Goal: Task Accomplishment & Management: Complete application form

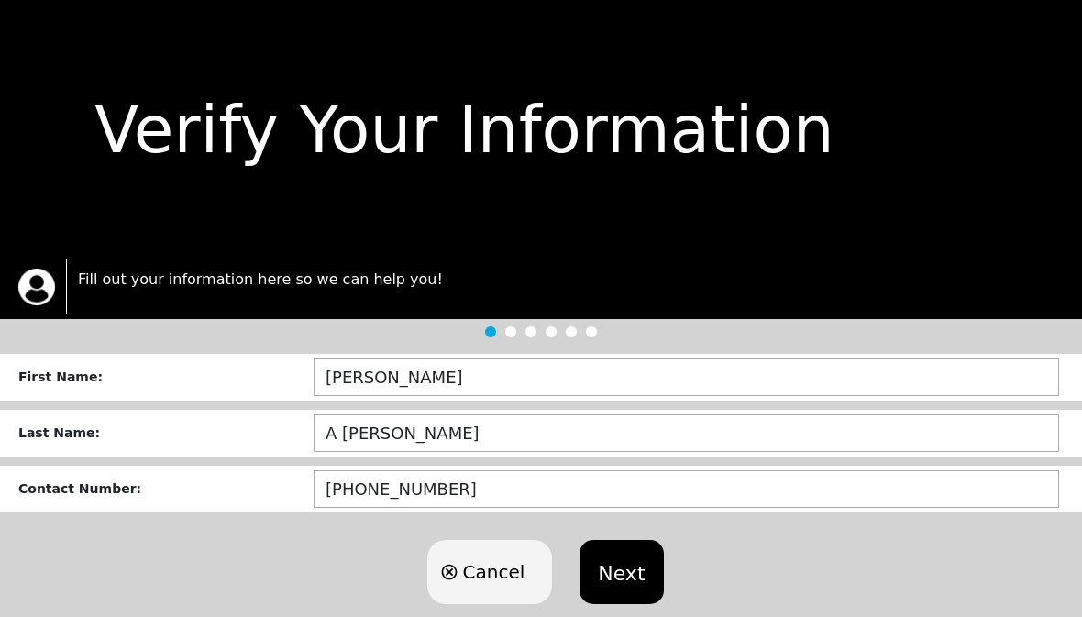
click at [615, 570] on button "Next" at bounding box center [620, 572] width 83 height 64
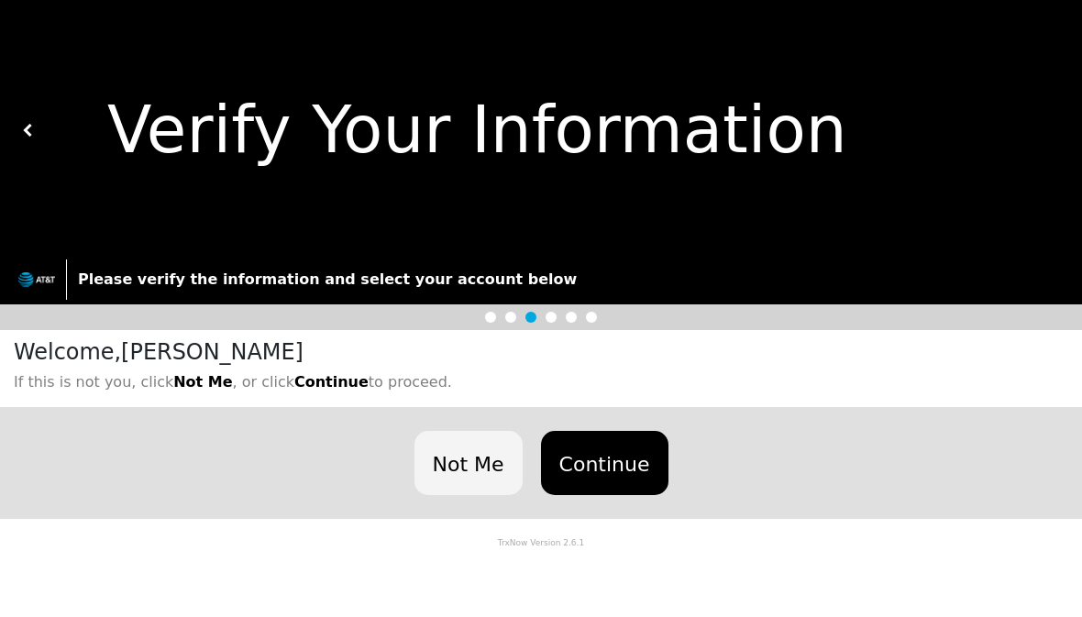
click at [618, 467] on button "Continue" at bounding box center [604, 463] width 127 height 64
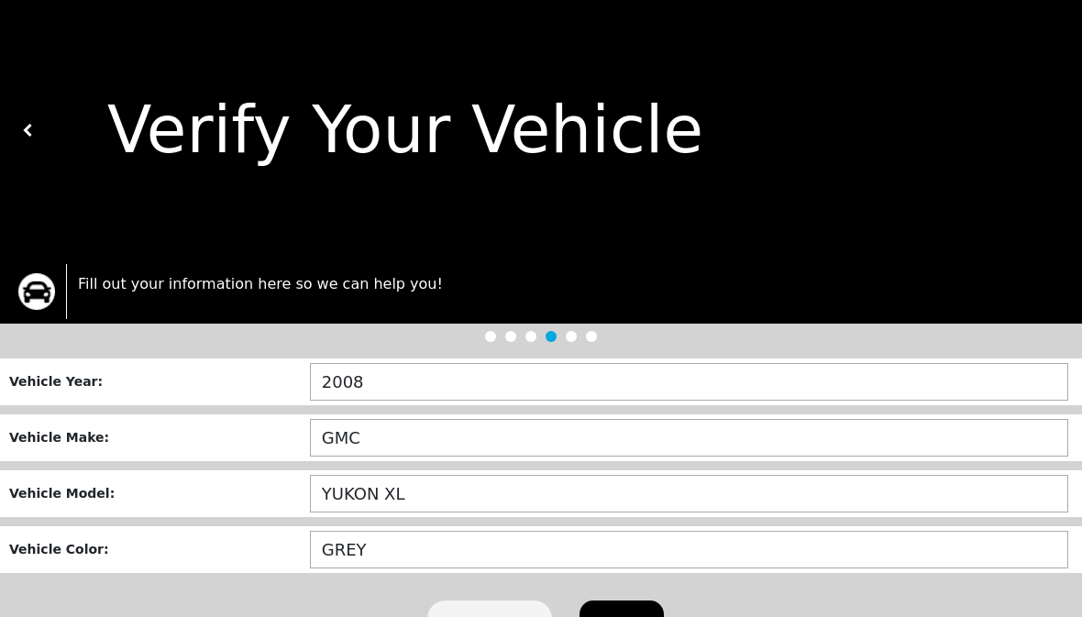
scroll to position [1, 0]
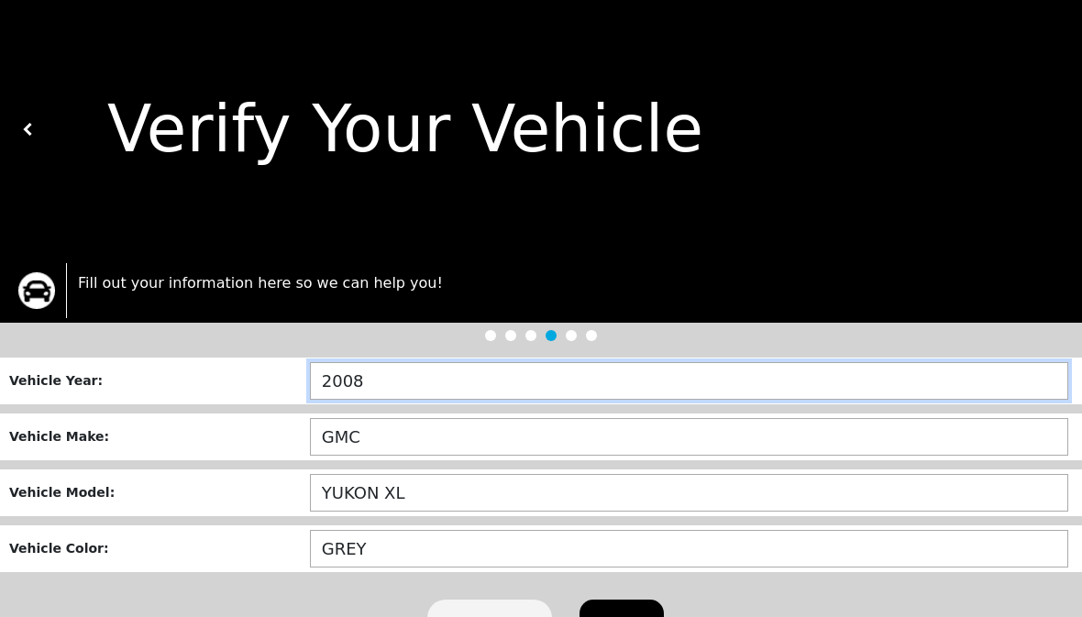
click at [586, 387] on input "2008" at bounding box center [689, 381] width 758 height 38
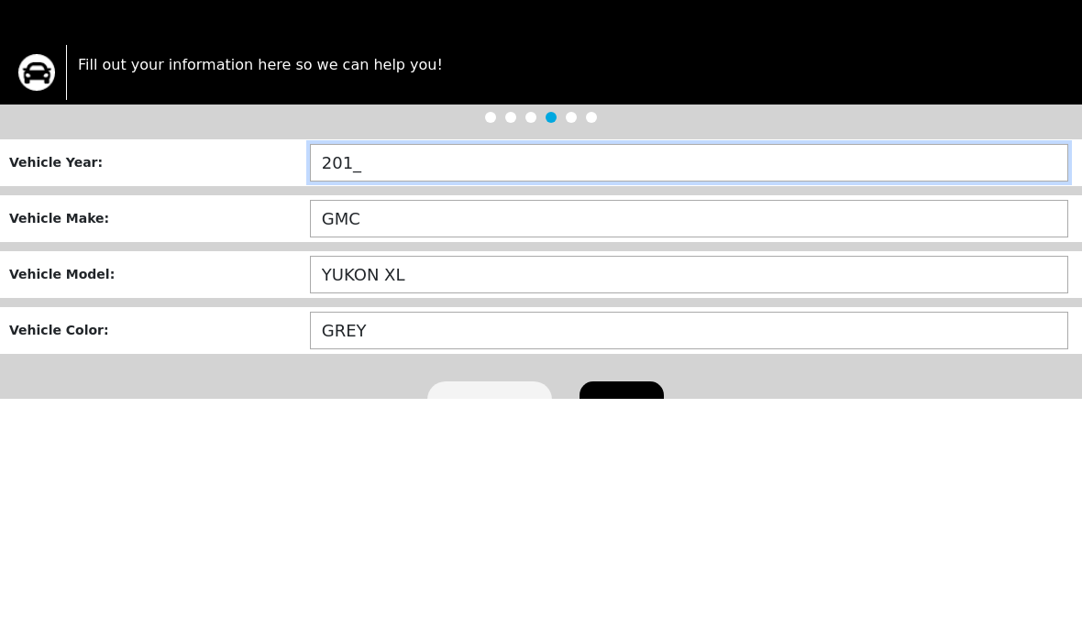
type input "2014"
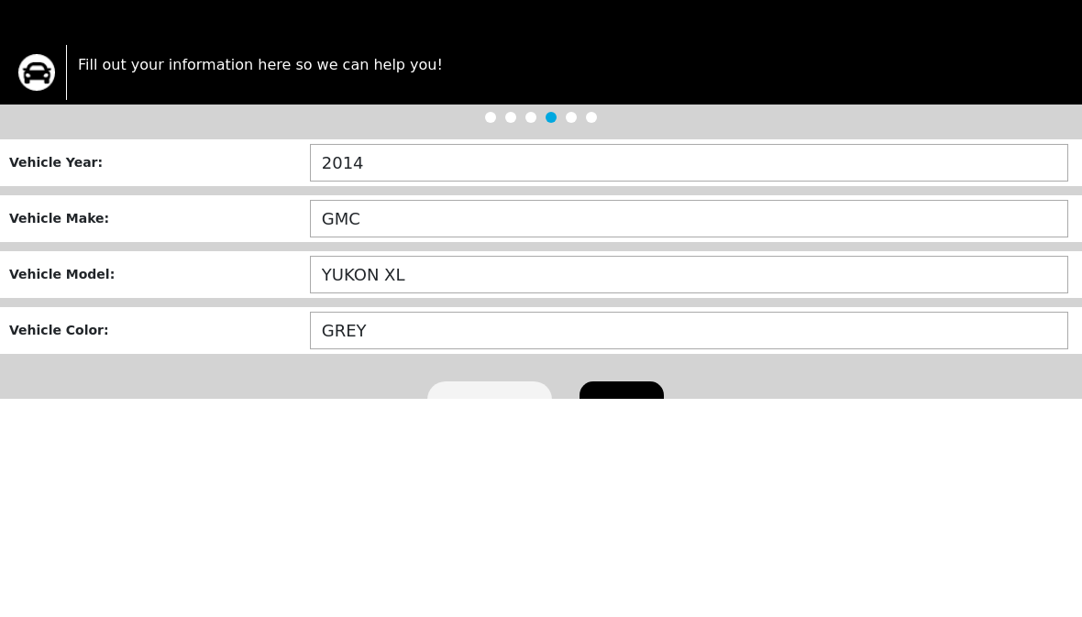
click at [444, 418] on input "GMC" at bounding box center [689, 437] width 758 height 38
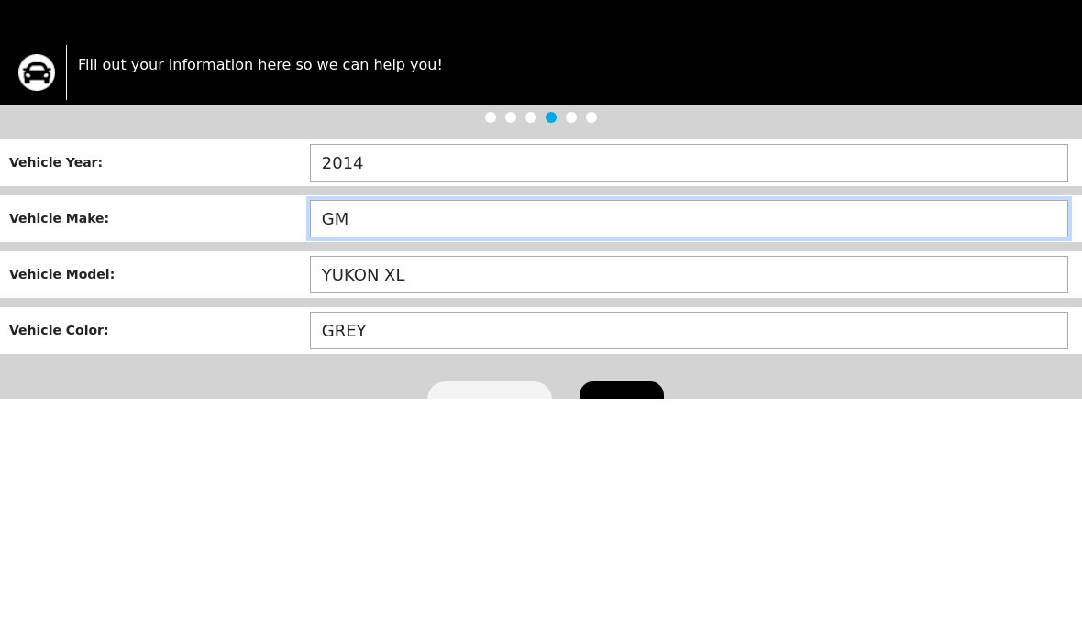
type input "G"
type input "CHEVROL"
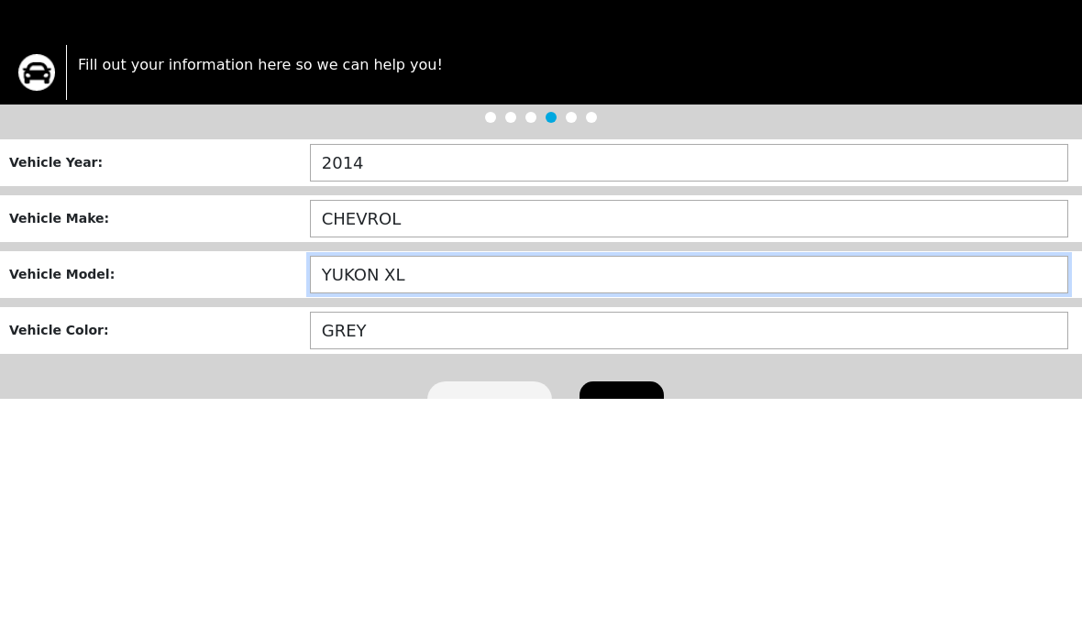
click at [531, 474] on input "YUKON XL" at bounding box center [689, 493] width 758 height 38
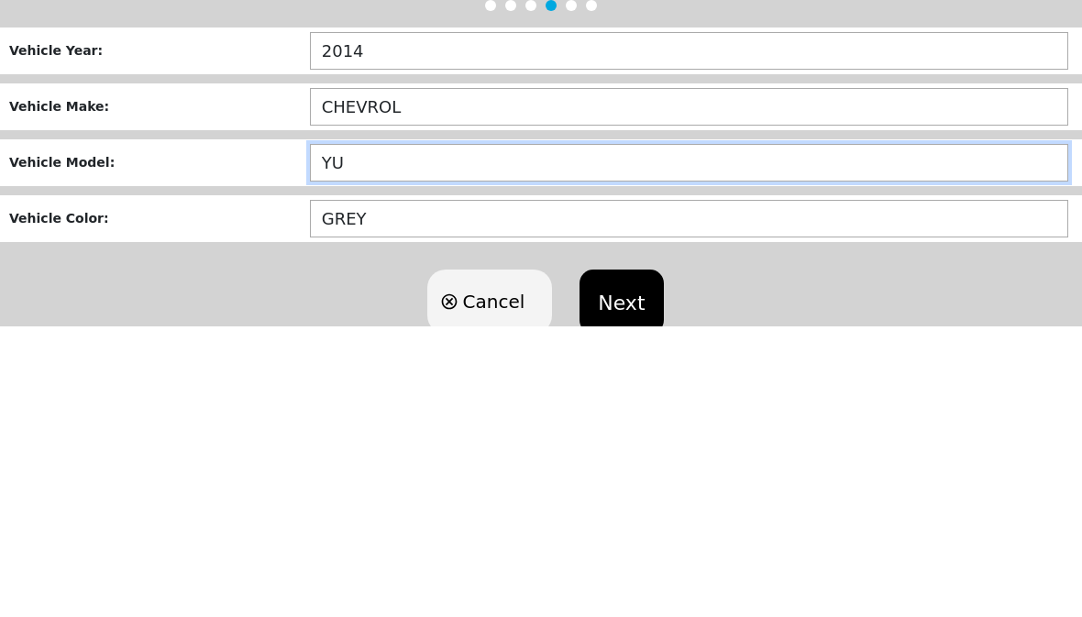
type input "Y"
type input "IMPALA"
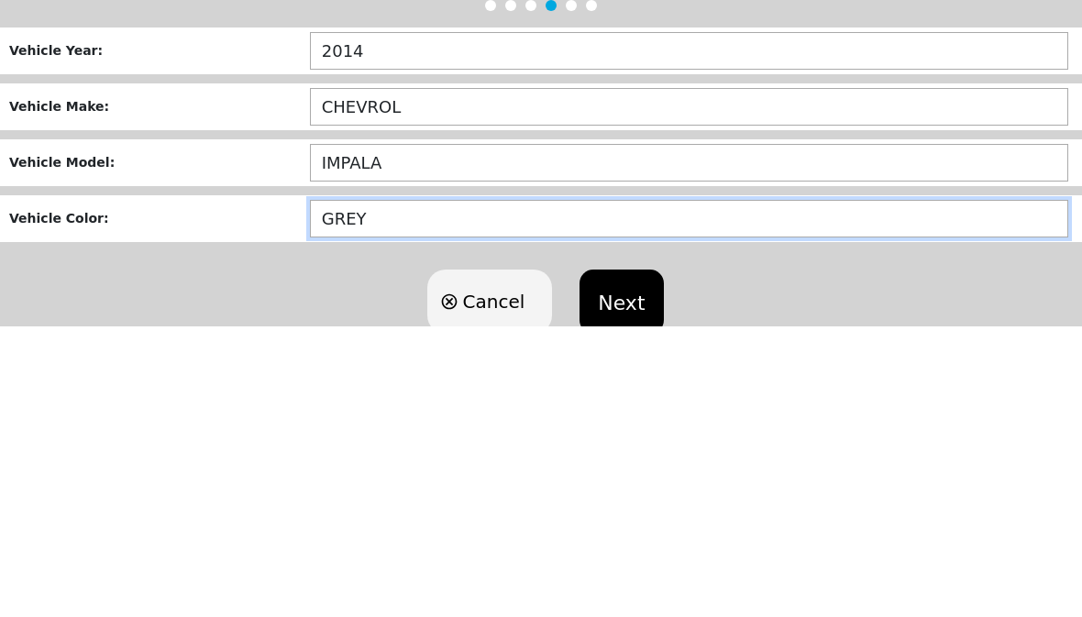
click at [535, 491] on input "GREY" at bounding box center [689, 510] width 758 height 38
type input "G"
type input "SILVER"
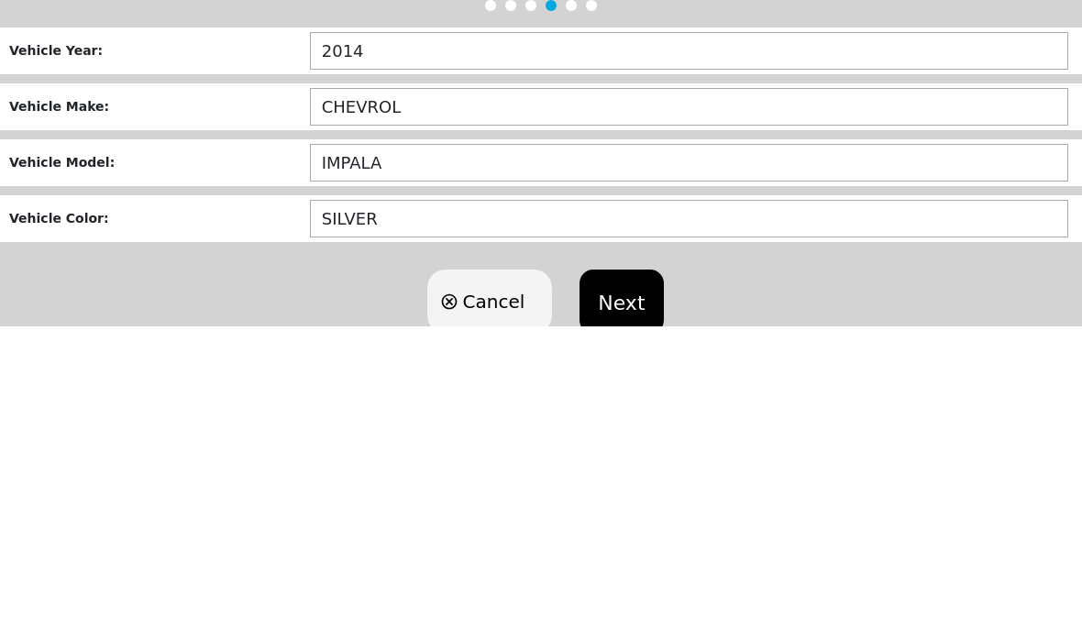
click at [427, 380] on input "CHEVROL" at bounding box center [689, 399] width 758 height 38
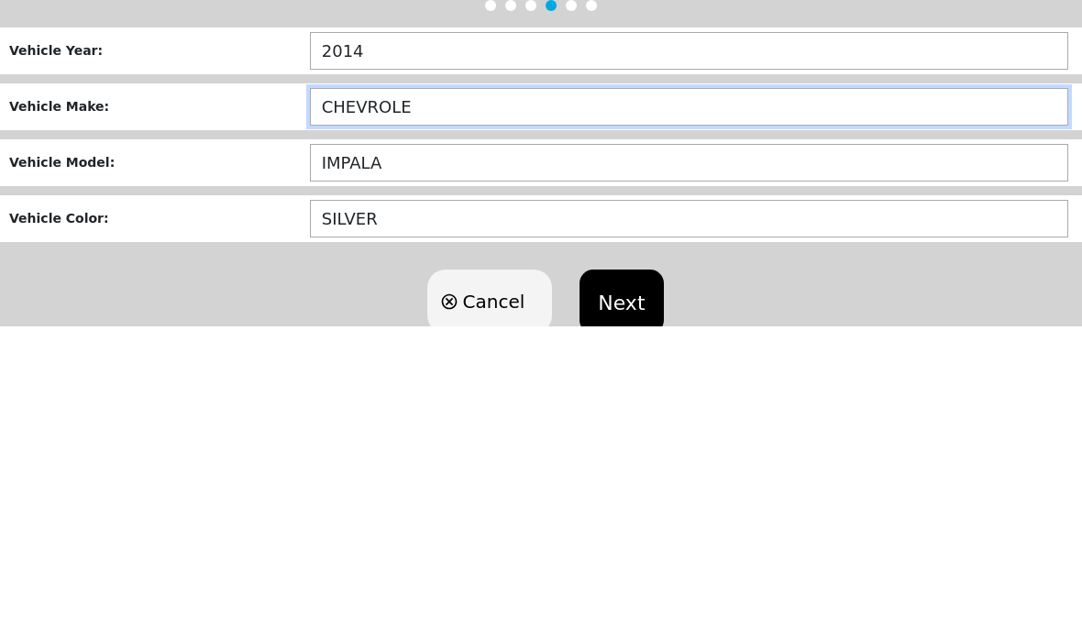
type input "CHEVROLET"
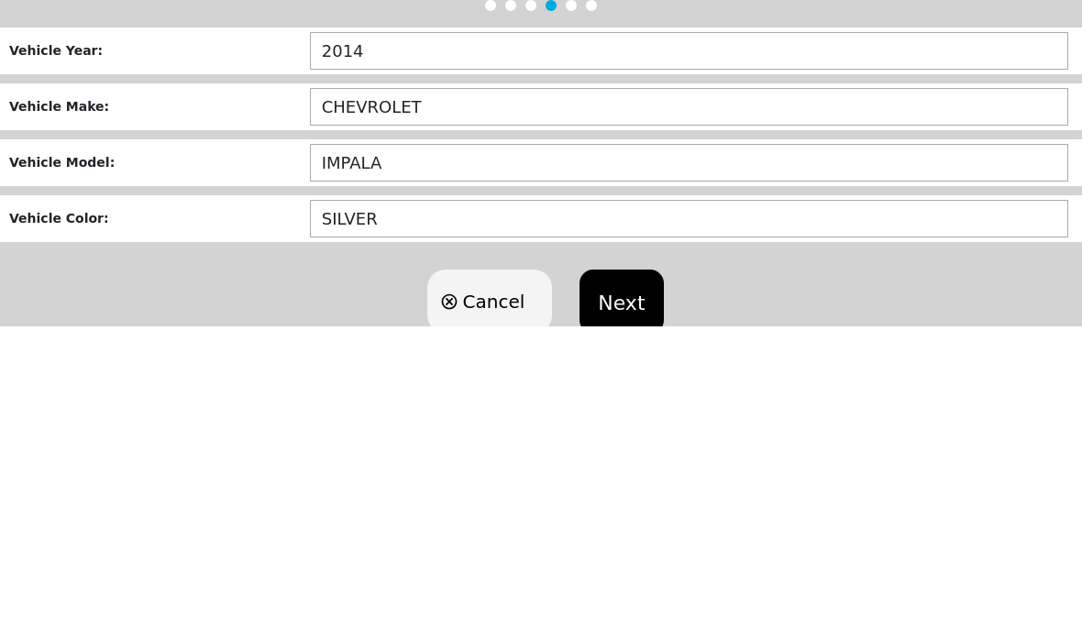
scroll to position [1, 0]
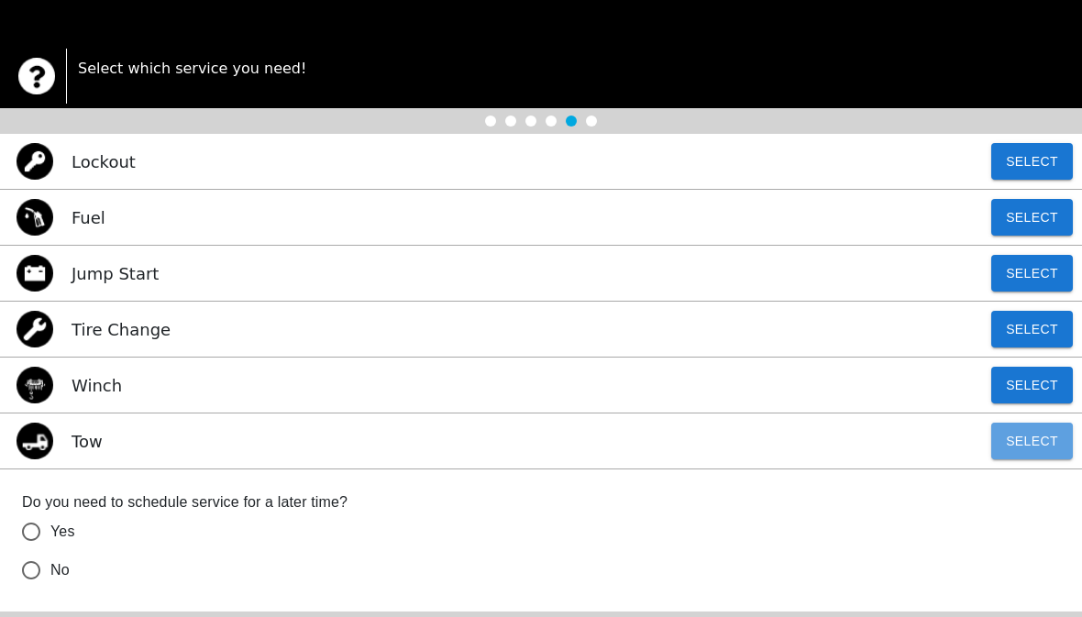
scroll to position [215, 0]
click at [1039, 443] on button "Select" at bounding box center [1032, 441] width 82 height 37
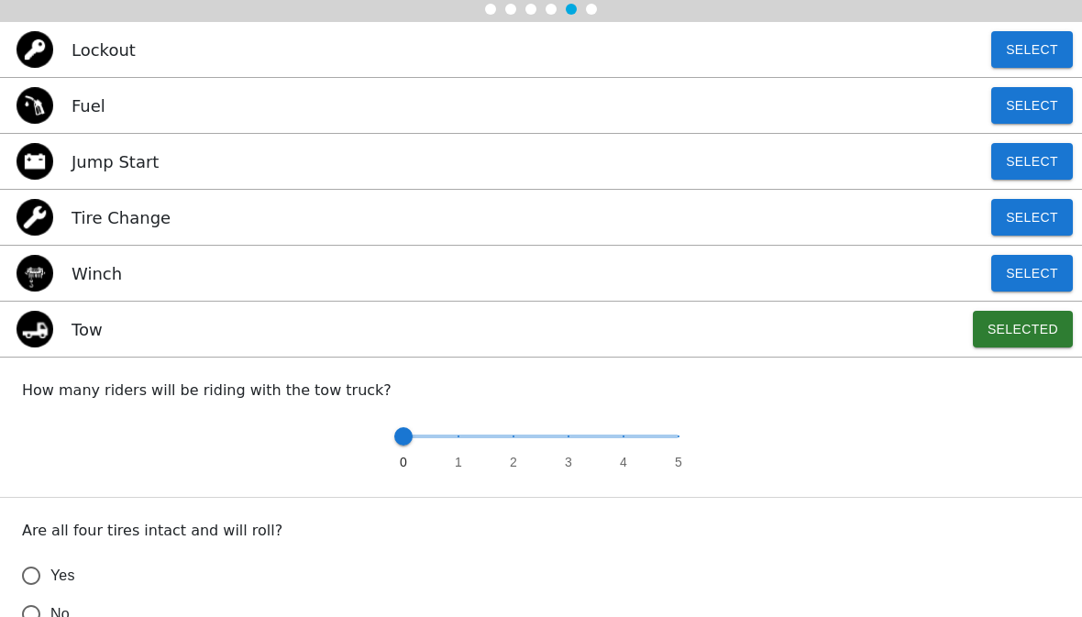
scroll to position [327, 0]
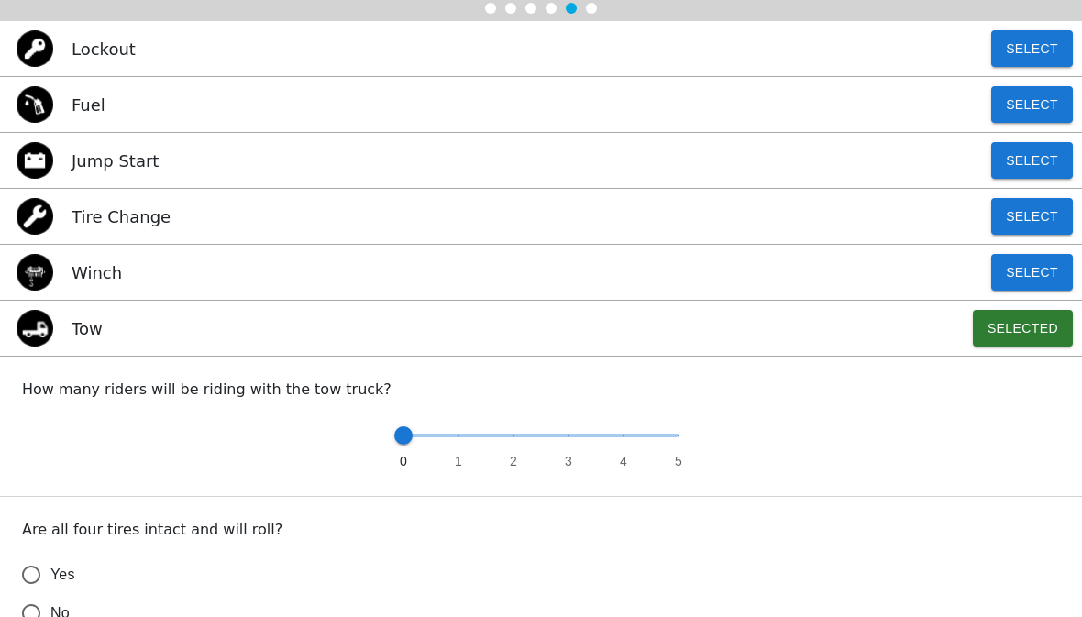
type input "1"
click at [457, 468] on span "1" at bounding box center [458, 461] width 7 height 18
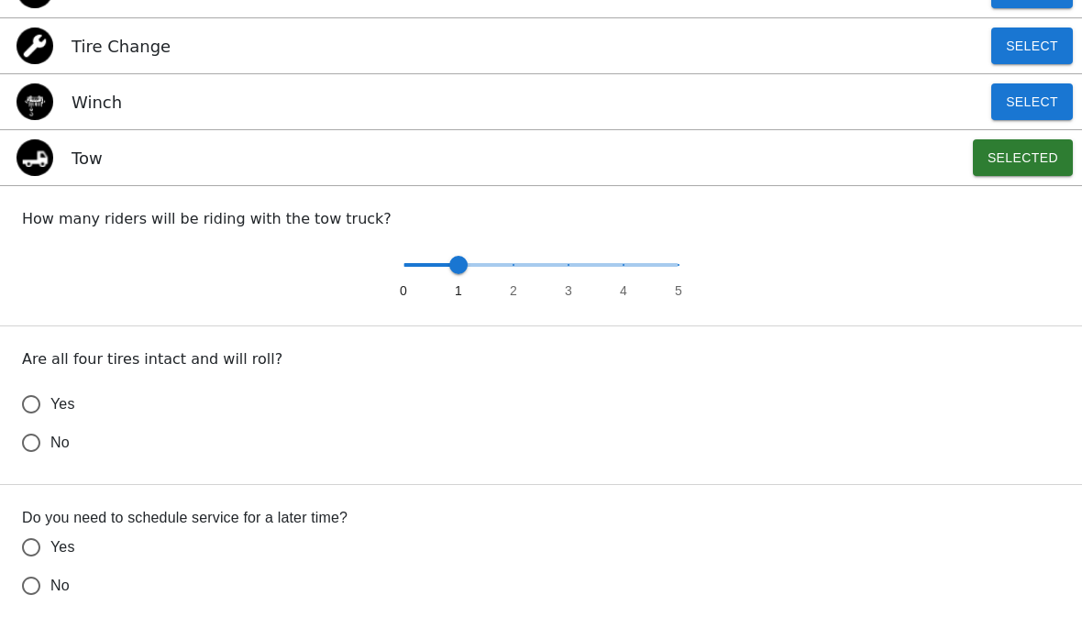
scroll to position [501, 0]
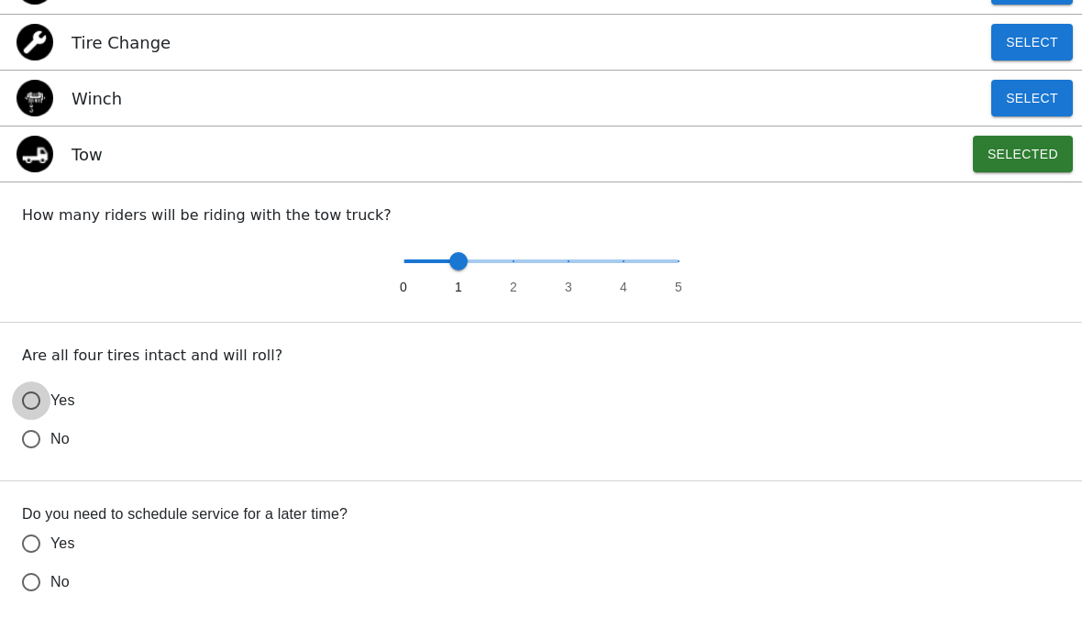
click at [38, 400] on input "Yes" at bounding box center [31, 401] width 39 height 39
radio input "false"
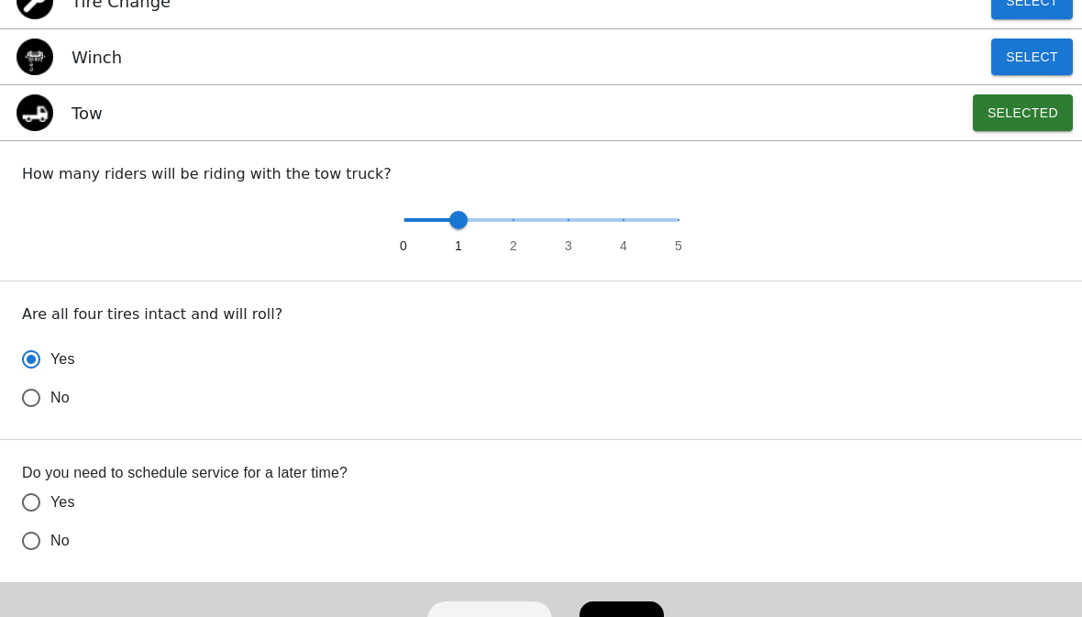
scroll to position [545, 0]
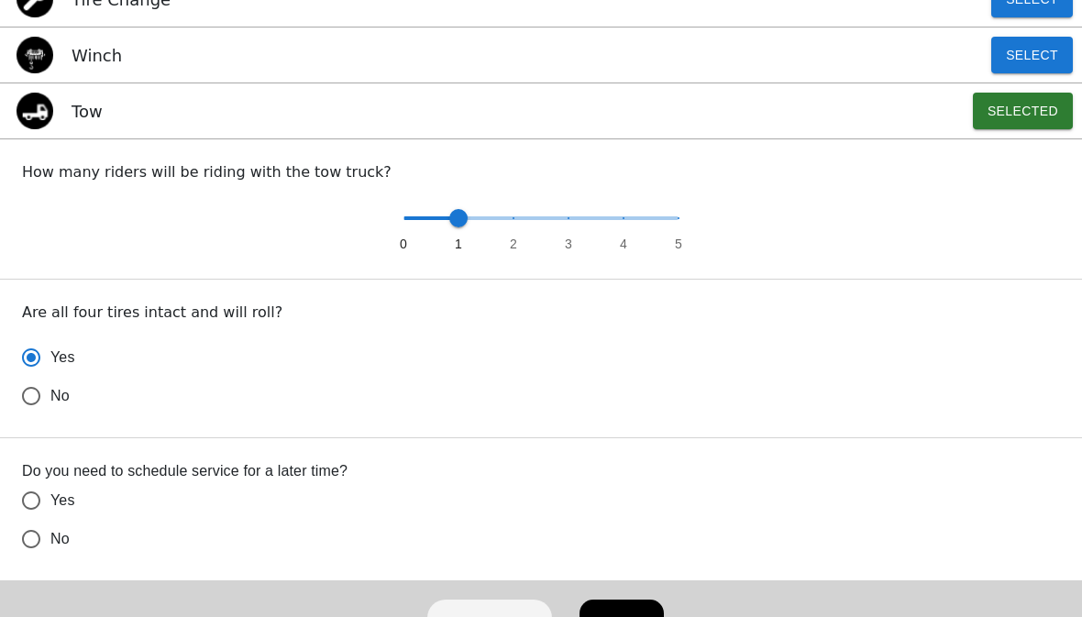
click at [39, 415] on input "No" at bounding box center [31, 396] width 39 height 39
radio input "false"
radio input "true"
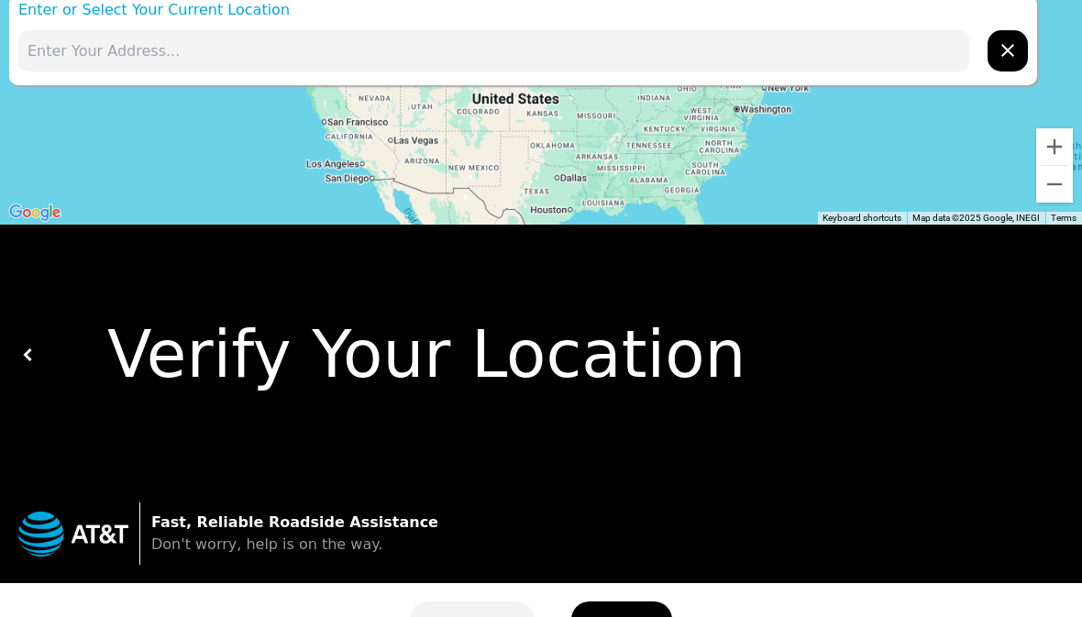
scroll to position [30, 0]
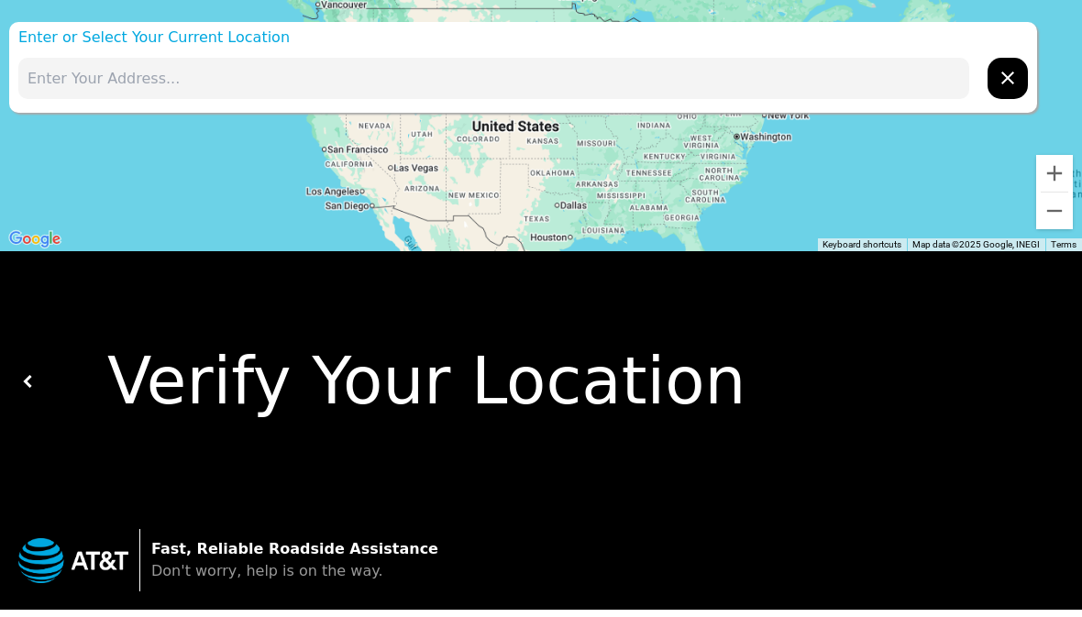
scroll to position [0, 0]
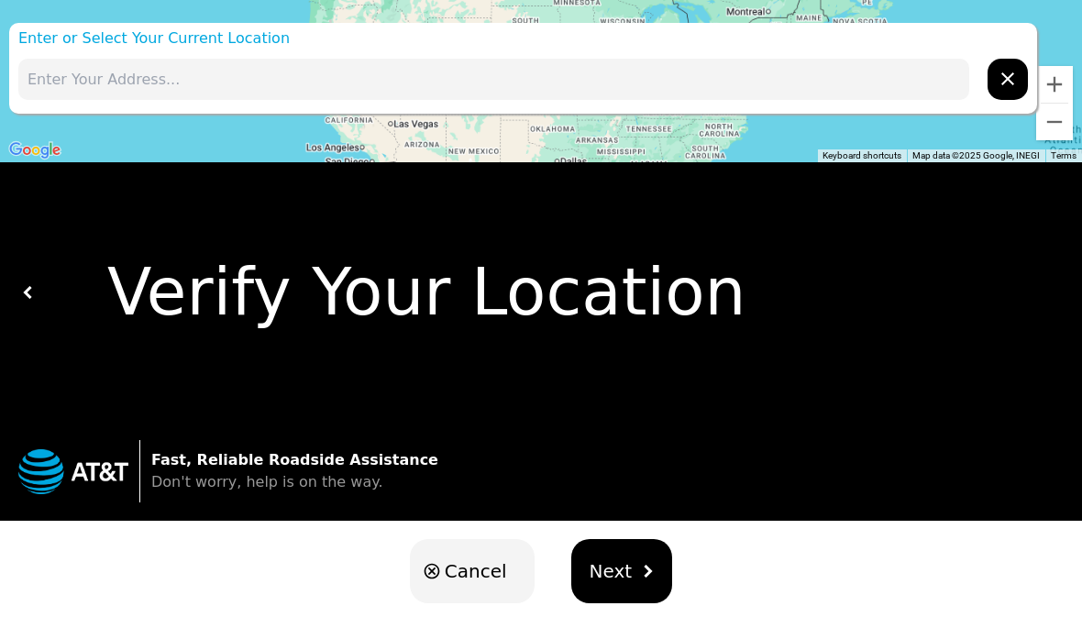
click at [535, 83] on input "text" at bounding box center [493, 79] width 951 height 41
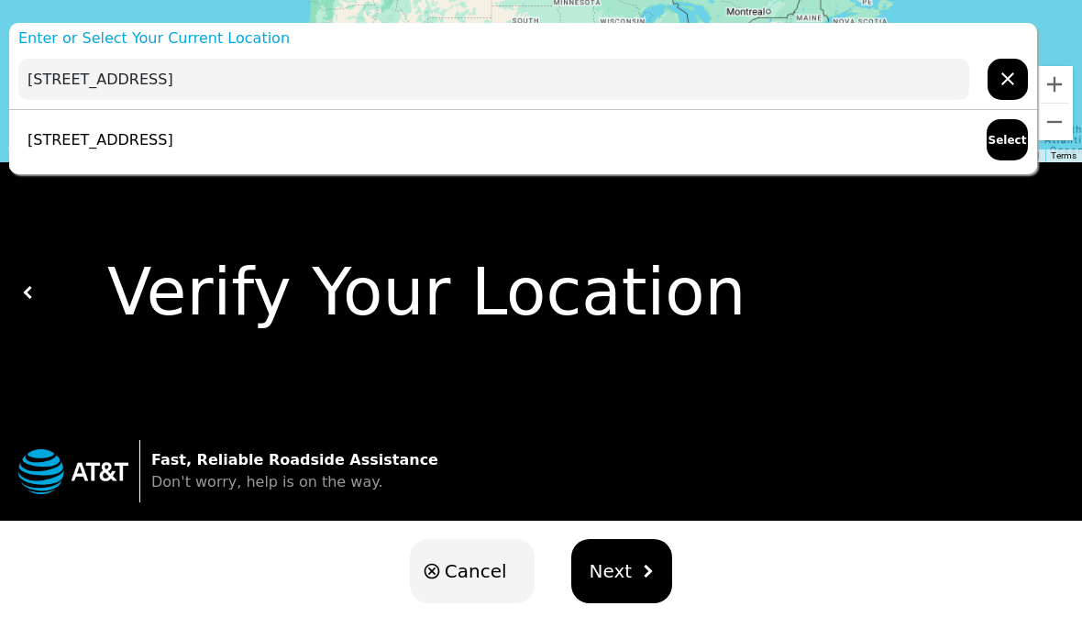
click at [173, 140] on p "[STREET_ADDRESS]" at bounding box center [95, 140] width 155 height 22
type input "[STREET_ADDRESS]"
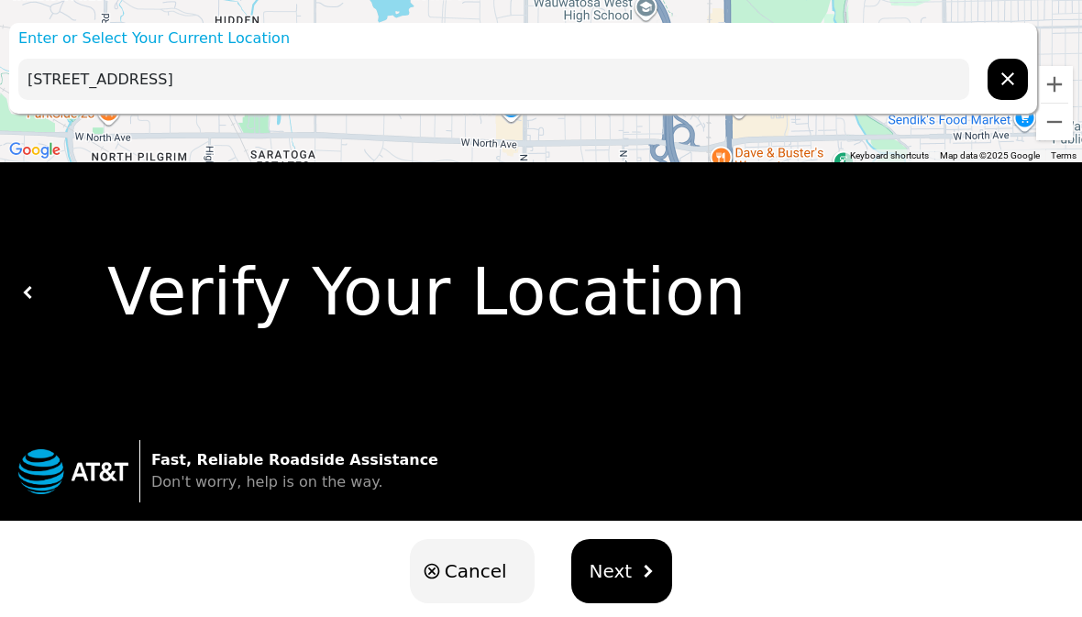
click at [618, 562] on span "Next" at bounding box center [610, 571] width 43 height 28
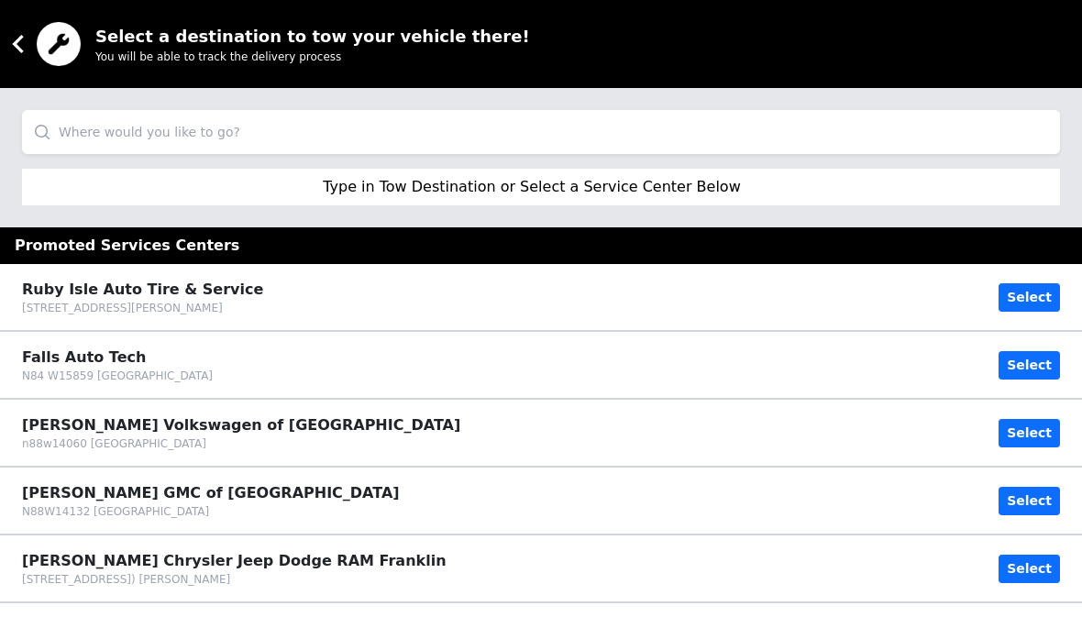
click at [533, 125] on input "search" at bounding box center [541, 132] width 1038 height 44
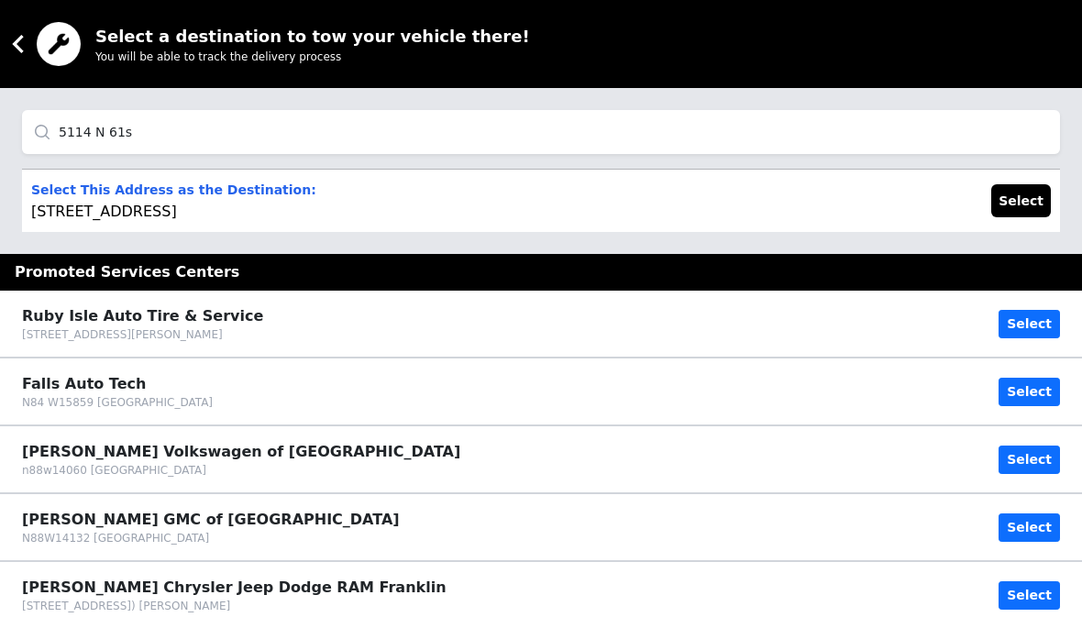
type input "5114 N 61s"
click at [267, 205] on p "Select This Address as the Destination: [STREET_ADDRESS]" at bounding box center [173, 201] width 285 height 44
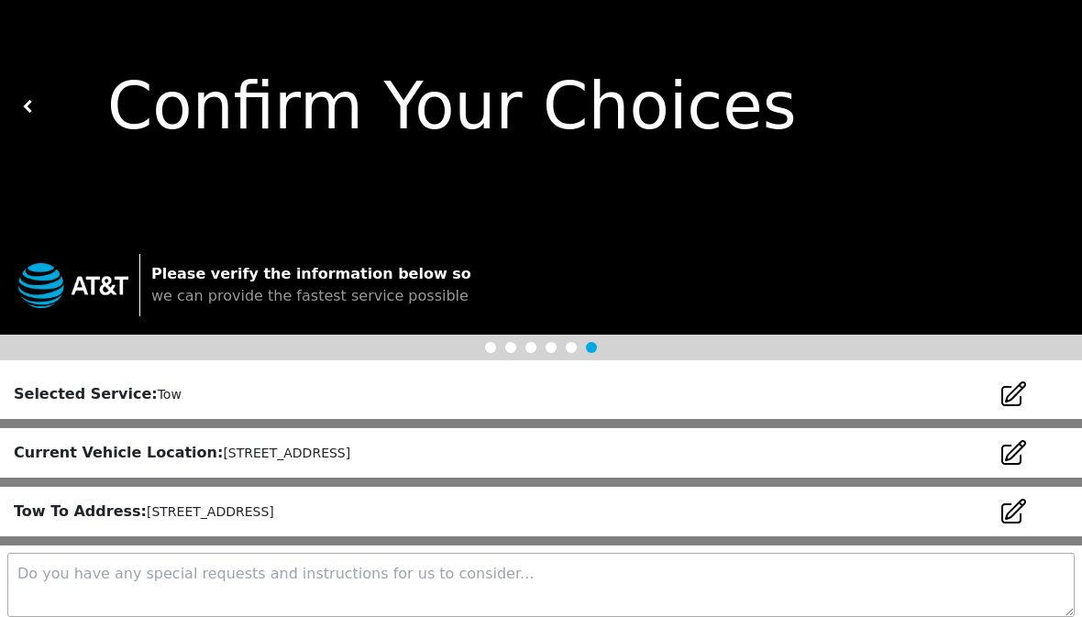
scroll to position [85, 0]
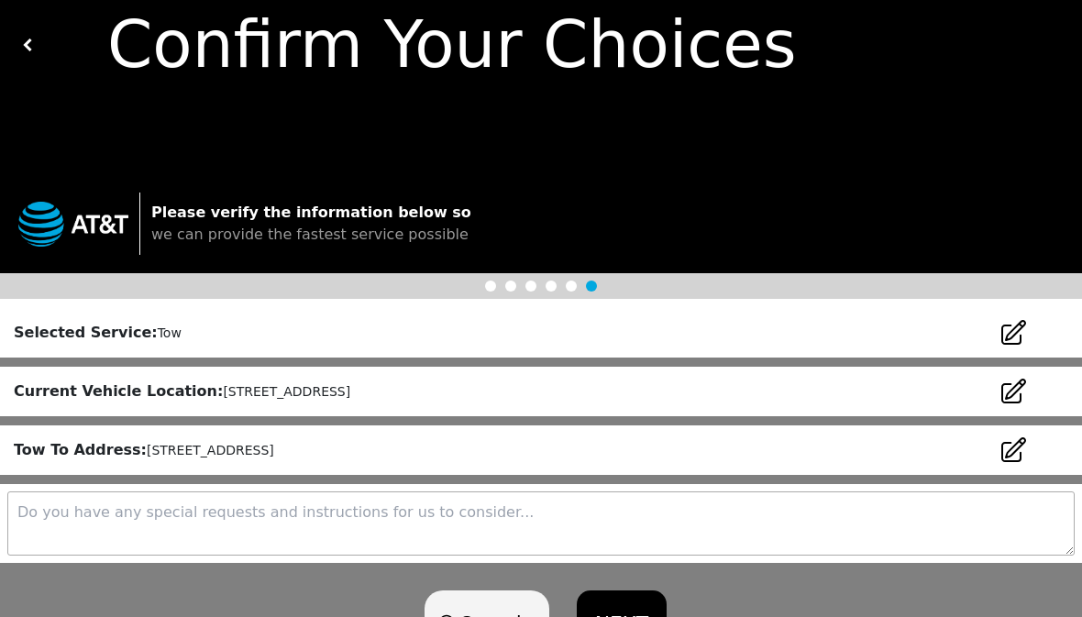
click at [626, 621] on button "NEXT" at bounding box center [622, 622] width 90 height 64
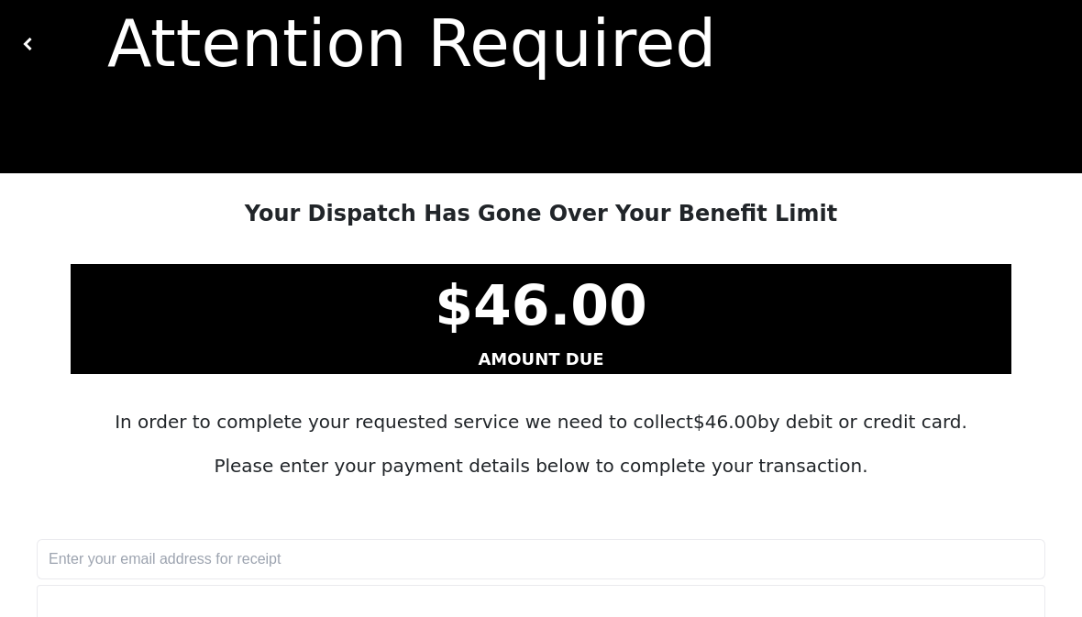
scroll to position [0, 0]
